Goal: Transaction & Acquisition: Purchase product/service

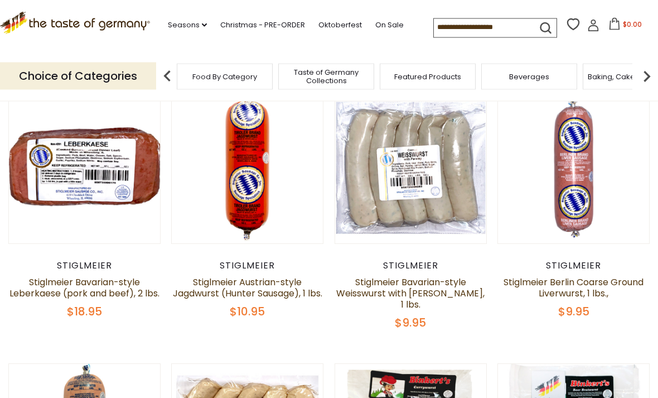
scroll to position [317, 0]
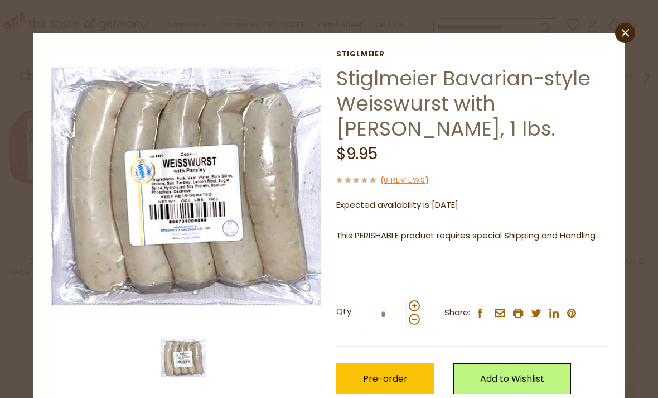
click at [627, 39] on link "close" at bounding box center [625, 33] width 20 height 20
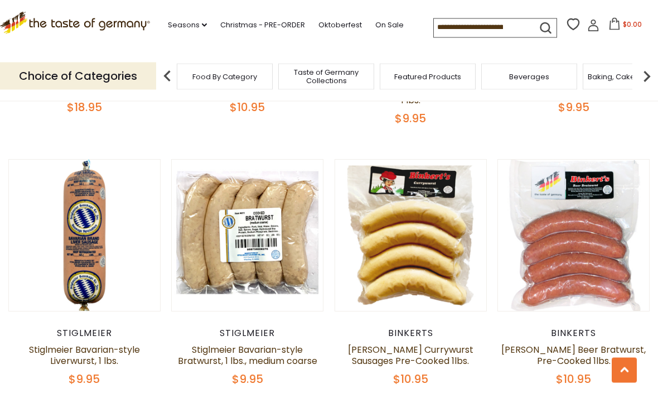
scroll to position [501, 0]
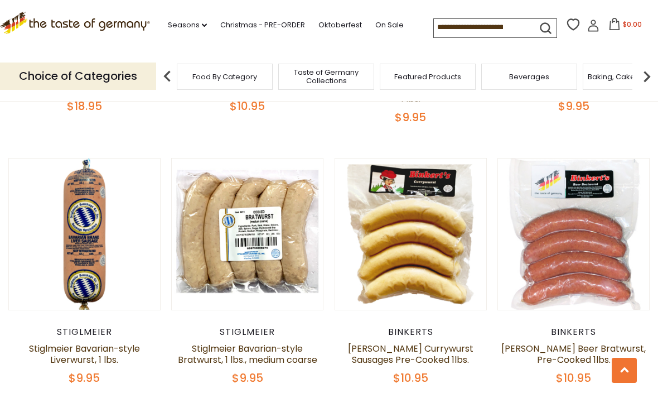
click at [261, 52] on button "Quick View" at bounding box center [247, 39] width 75 height 25
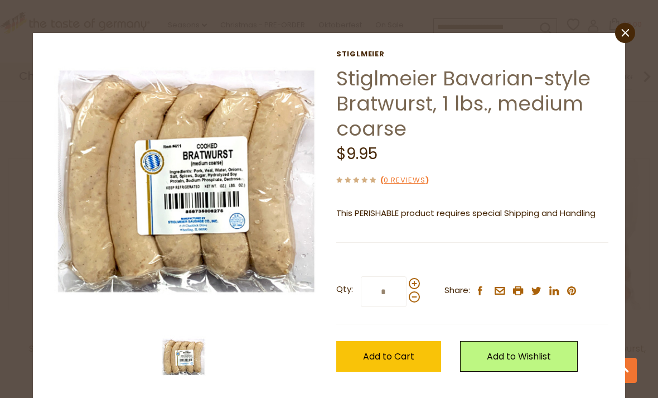
click at [406, 352] on span "Add to Cart" at bounding box center [388, 356] width 51 height 13
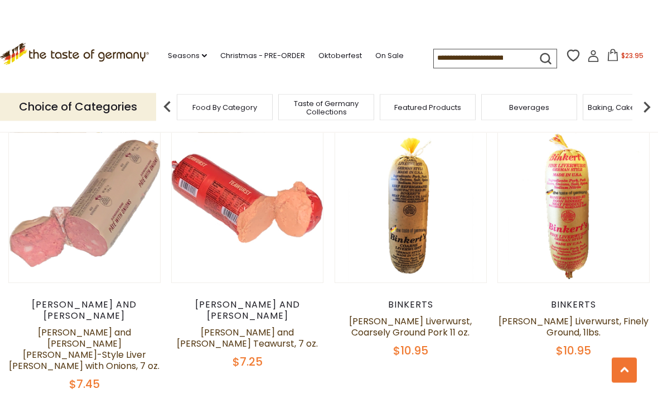
scroll to position [789, 0]
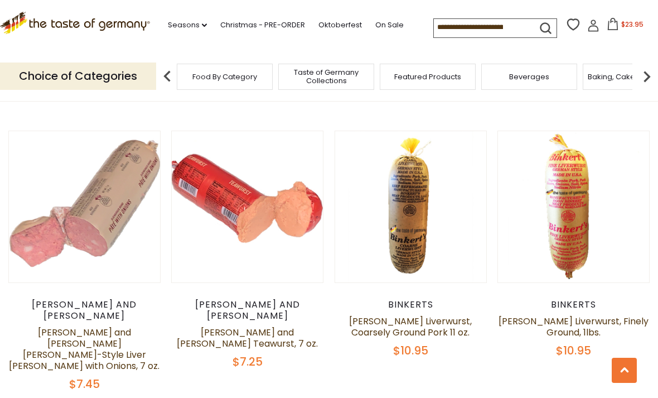
click at [262, 25] on button "Quick View" at bounding box center [247, 11] width 75 height 25
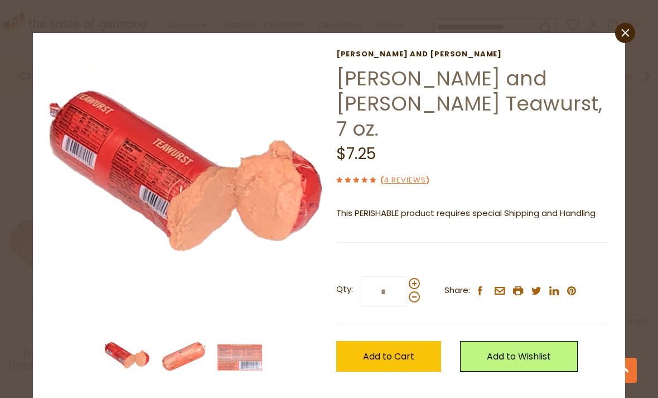
click at [387, 350] on span "Add to Cart" at bounding box center [388, 356] width 51 height 13
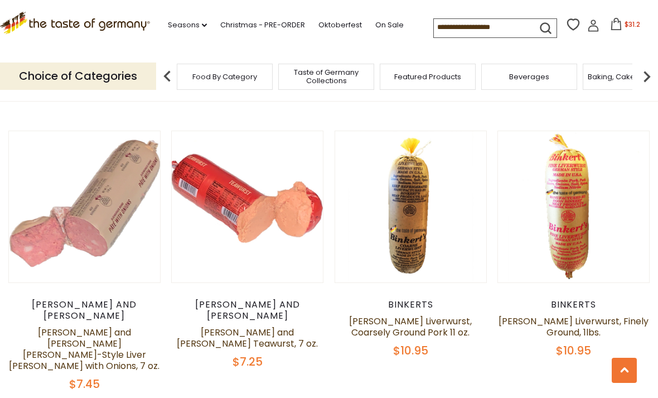
click at [580, 25] on button "Quick View" at bounding box center [573, 11] width 75 height 25
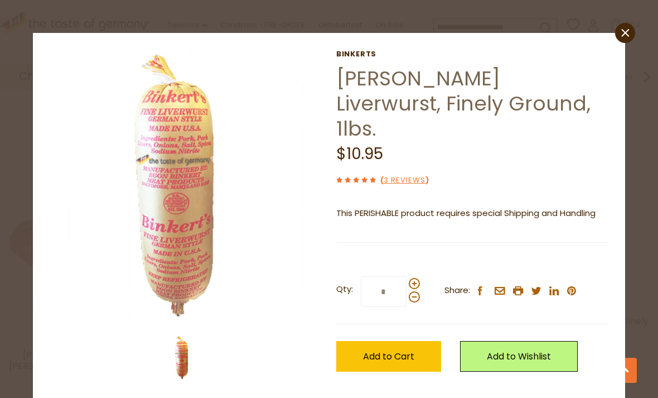
click at [410, 350] on span "Add to Cart" at bounding box center [388, 356] width 51 height 13
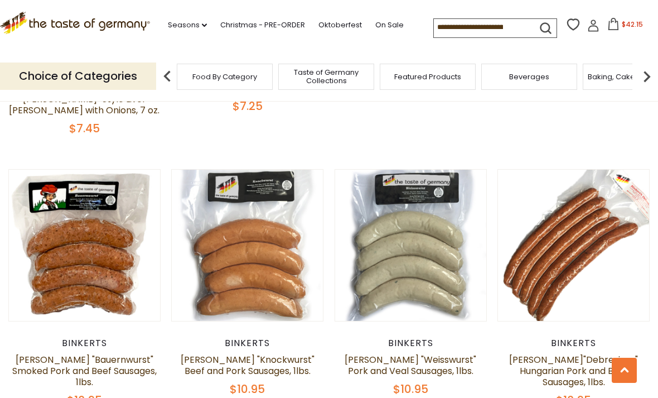
scroll to position [1044, 0]
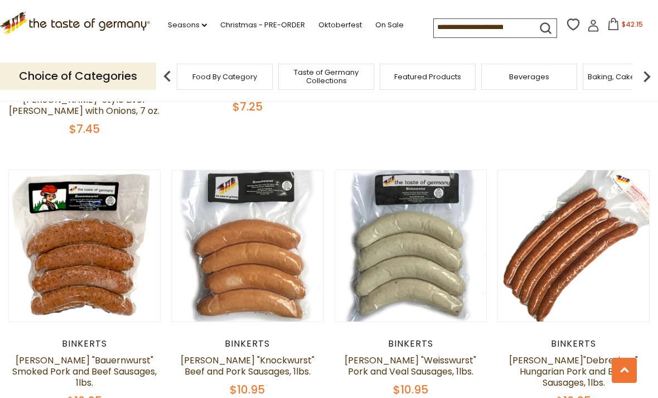
click at [431, 64] on button "Quick View" at bounding box center [410, 51] width 75 height 25
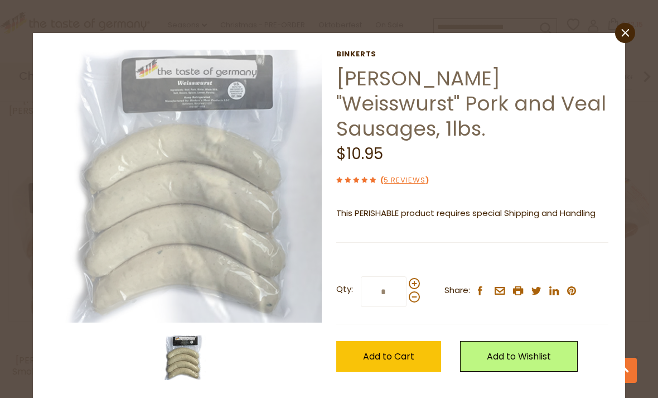
click at [426, 341] on button "Add to Cart" at bounding box center [388, 356] width 105 height 31
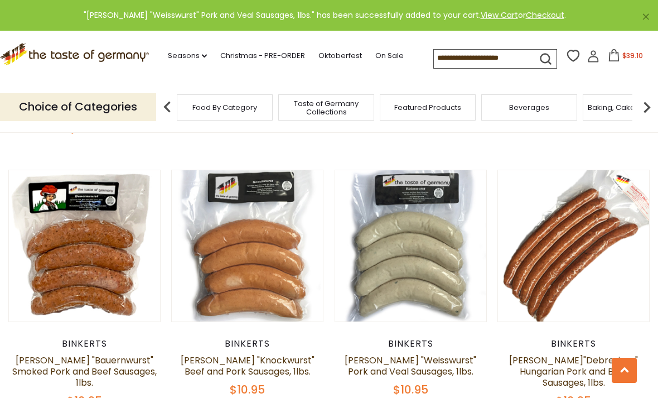
click at [267, 64] on button "Quick View" at bounding box center [247, 51] width 75 height 25
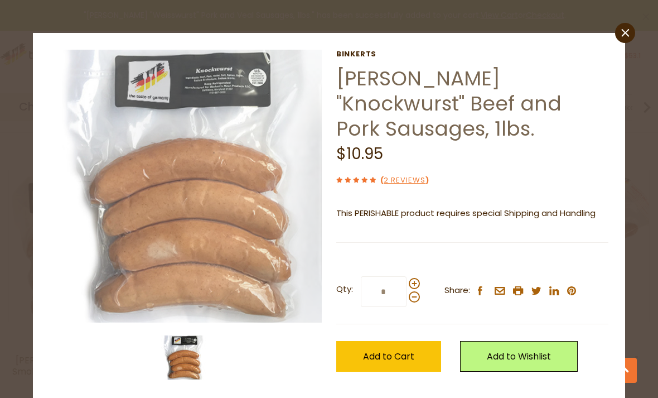
click at [407, 350] on span "Add to Cart" at bounding box center [388, 356] width 51 height 13
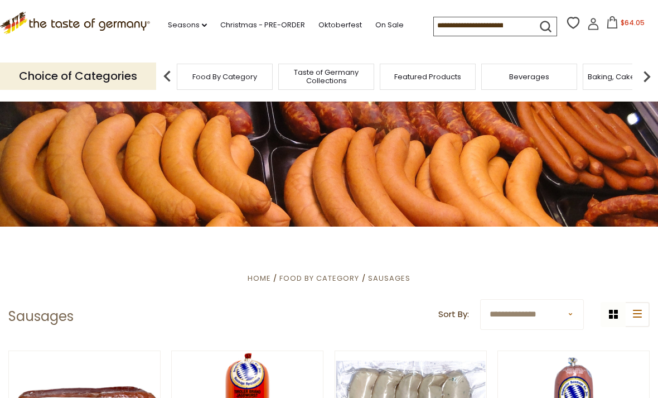
scroll to position [0, 0]
